Goal: Task Accomplishment & Management: Use online tool/utility

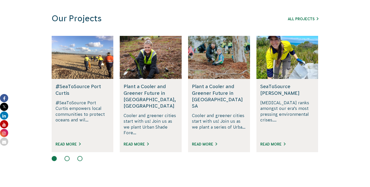
scroll to position [352, 0]
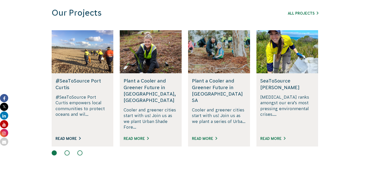
click at [71, 137] on link "Read More" at bounding box center [67, 139] width 25 height 4
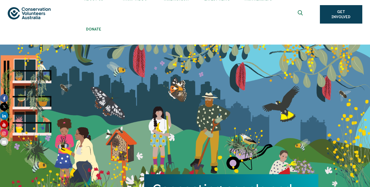
scroll to position [0, 0]
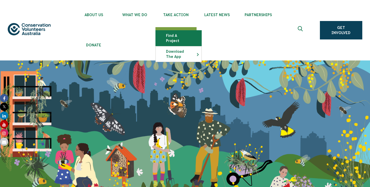
click at [171, 35] on link "Find a project" at bounding box center [179, 38] width 46 height 15
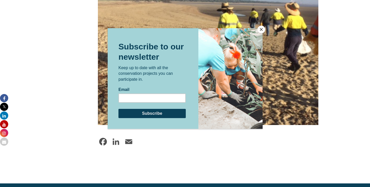
scroll to position [428, 0]
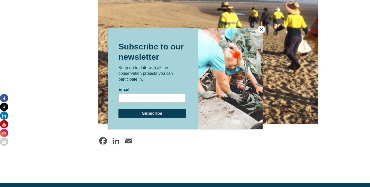
click at [260, 30] on button "Close" at bounding box center [261, 30] width 8 height 8
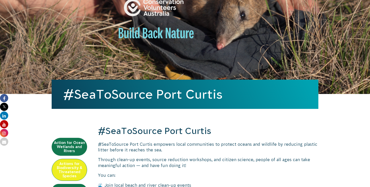
scroll to position [93, 0]
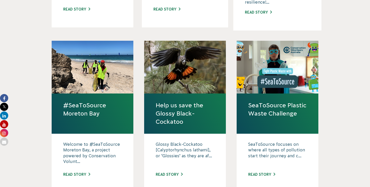
scroll to position [486, 0]
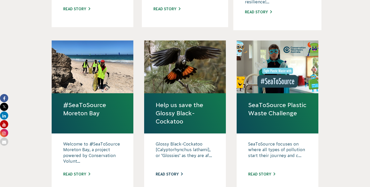
click at [174, 172] on link "Read story" at bounding box center [169, 174] width 27 height 4
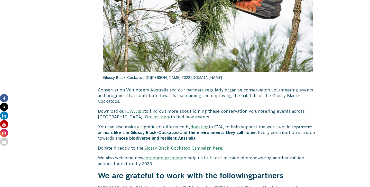
scroll to position [1557, 0]
